Goal: Task Accomplishment & Management: Complete application form

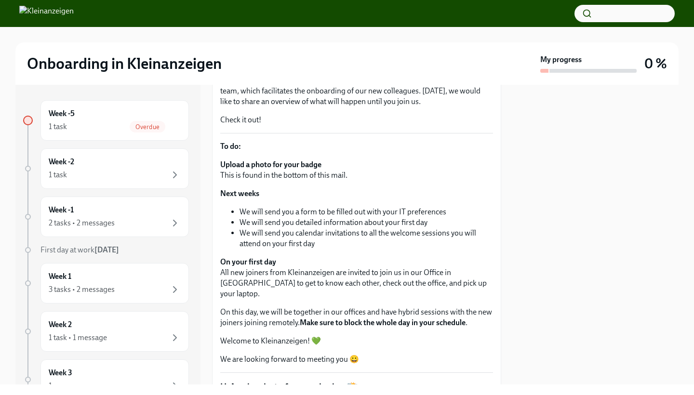
scroll to position [177, 0]
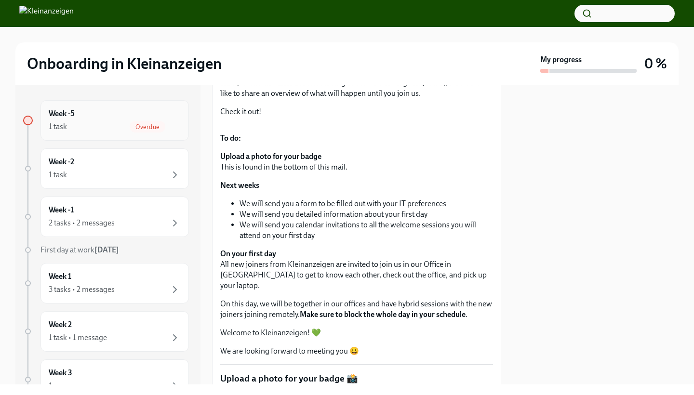
click at [141, 127] on span "Overdue" at bounding box center [148, 126] width 36 height 7
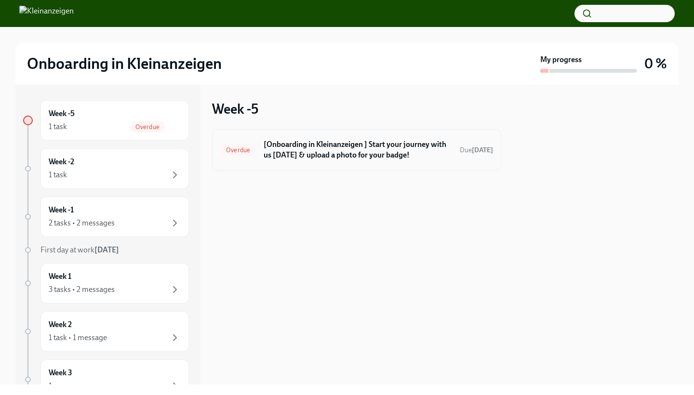
click at [404, 149] on h6 "[Onboarding in Kleinanzeigen ] Start your journey with us [DATE] & upload a pho…" at bounding box center [358, 149] width 188 height 21
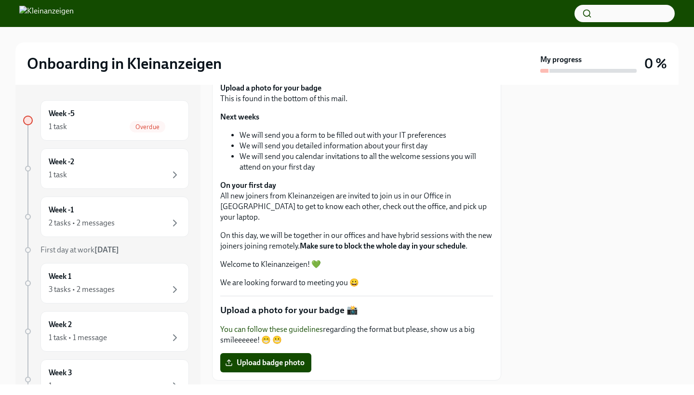
scroll to position [272, 0]
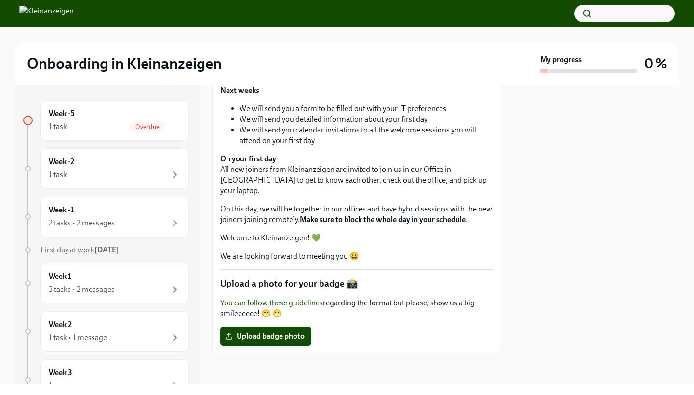
click at [287, 336] on span "Upload badge photo" at bounding box center [266, 336] width 78 height 10
click at [0, 0] on input "Upload badge photo" at bounding box center [0, 0] width 0 height 0
click at [537, 144] on html "Onboarding in Kleinanzeigen My progress 0 % Week -5 1 task Overdue Week -2 1 ta…" at bounding box center [347, 197] width 694 height 395
click at [226, 337] on icon at bounding box center [229, 336] width 8 height 8
click at [0, 0] on input "Photos Library.photoslibrary.zip" at bounding box center [0, 0] width 0 height 0
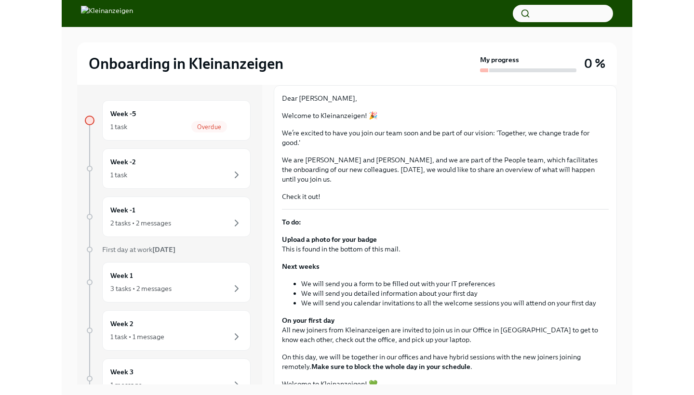
scroll to position [171, 0]
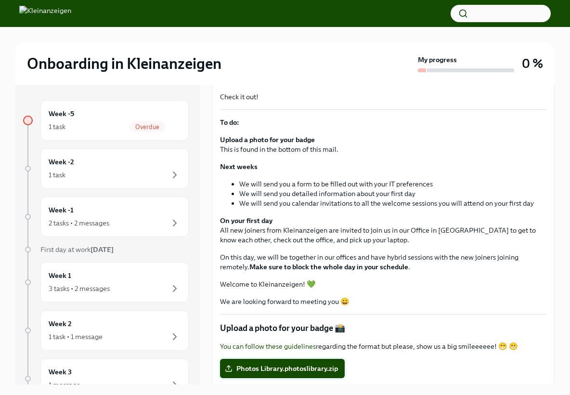
click at [229, 367] on line at bounding box center [229, 368] width 0 height 4
click at [0, 0] on input "Photos Library.photoslibrary.zip" at bounding box center [0, 0] width 0 height 0
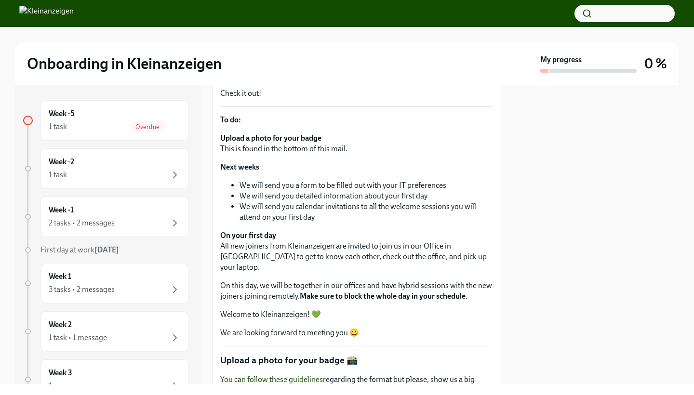
scroll to position [235, 0]
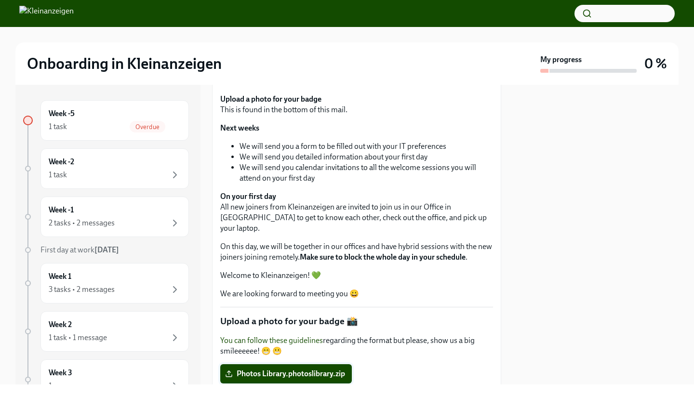
click at [227, 376] on icon at bounding box center [229, 374] width 8 height 8
click at [0, 0] on input "Photos Library.photoslibrary.zip" at bounding box center [0, 0] width 0 height 0
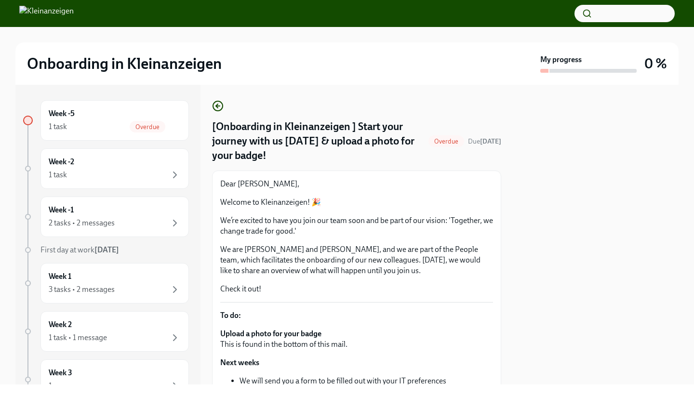
scroll to position [272, 0]
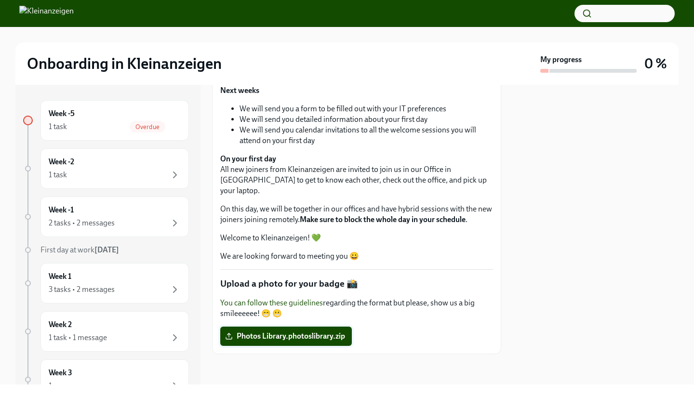
click at [230, 337] on icon at bounding box center [229, 336] width 8 height 8
click at [0, 0] on input "Photos Library.photoslibrary.zip" at bounding box center [0, 0] width 0 height 0
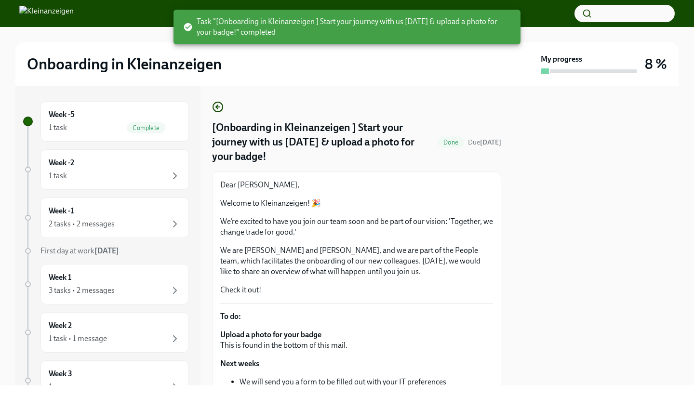
scroll to position [265, 0]
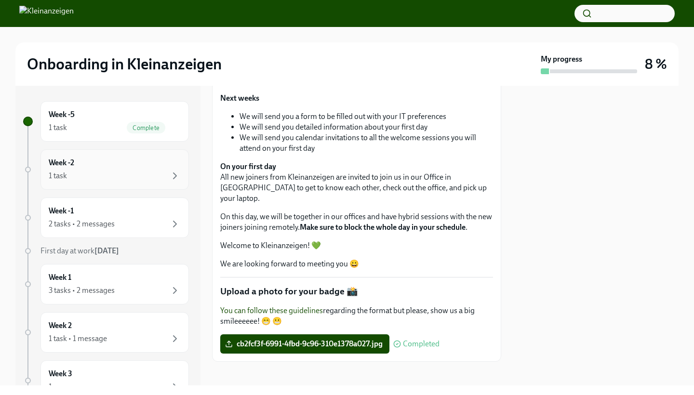
click at [100, 181] on div "1 task" at bounding box center [115, 176] width 132 height 12
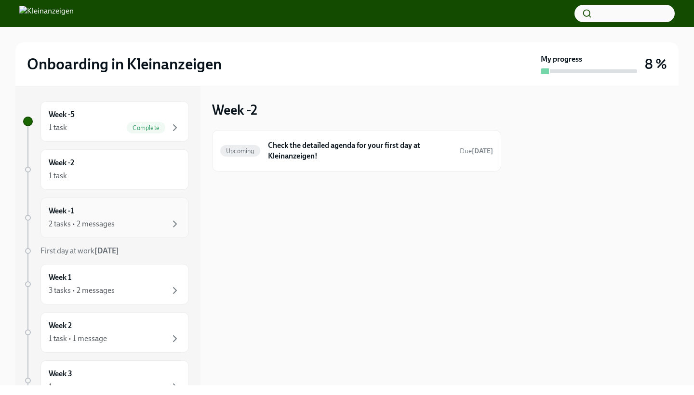
click at [63, 222] on div "2 tasks • 2 messages" at bounding box center [82, 224] width 66 height 11
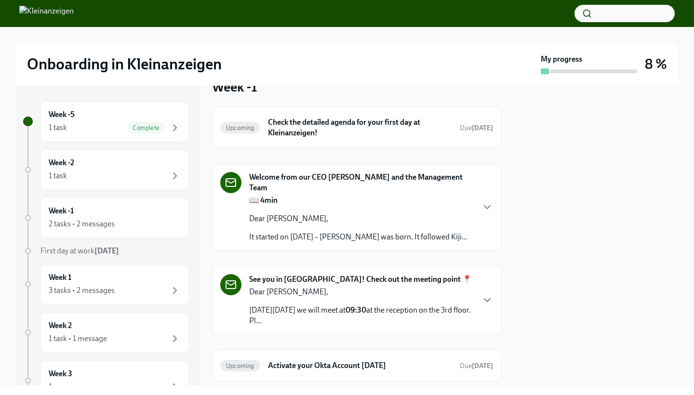
scroll to position [50, 0]
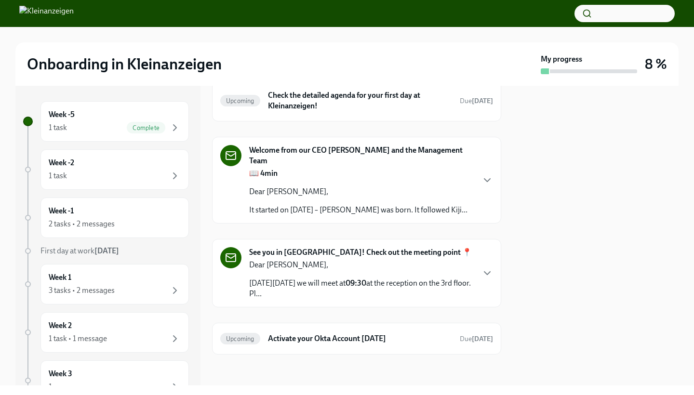
click at [343, 281] on p "[DATE][DATE] we will meet at 09:30 at the reception on the 3rd floor. Pl..." at bounding box center [361, 288] width 225 height 21
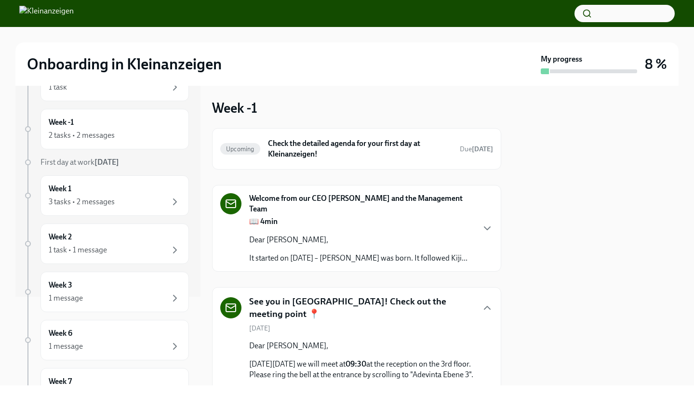
scroll to position [0, 0]
